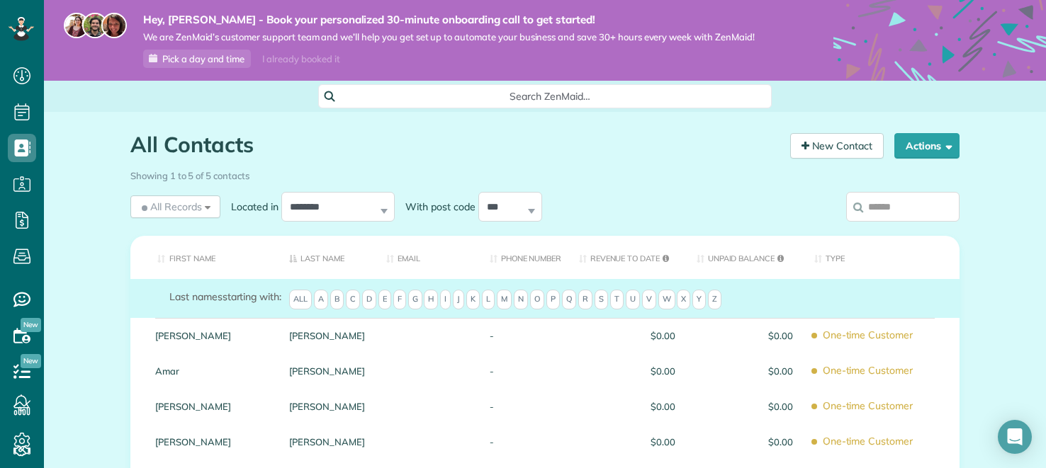
scroll to position [6, 6]
click at [29, 438] on use at bounding box center [22, 441] width 16 height 17
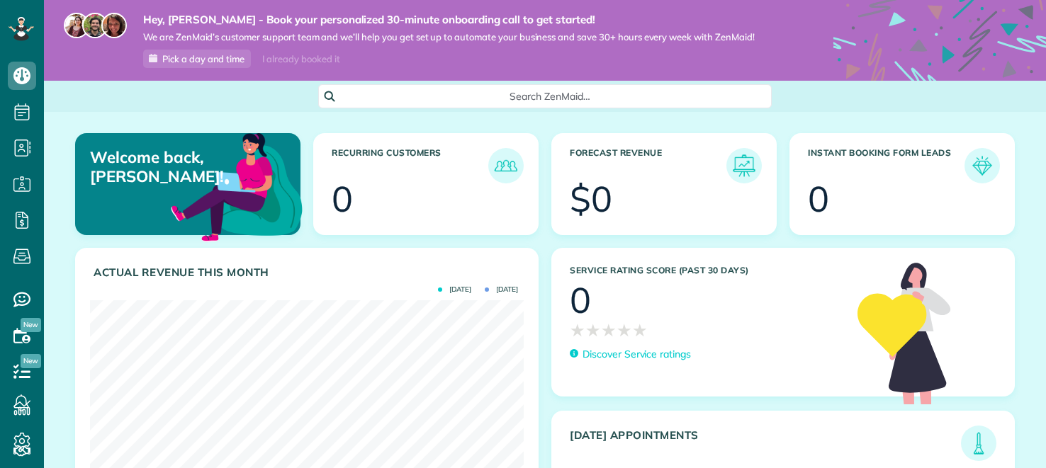
scroll to position [193, 433]
click at [23, 438] on icon at bounding box center [22, 441] width 28 height 28
